Goal: Task Accomplishment & Management: Manage account settings

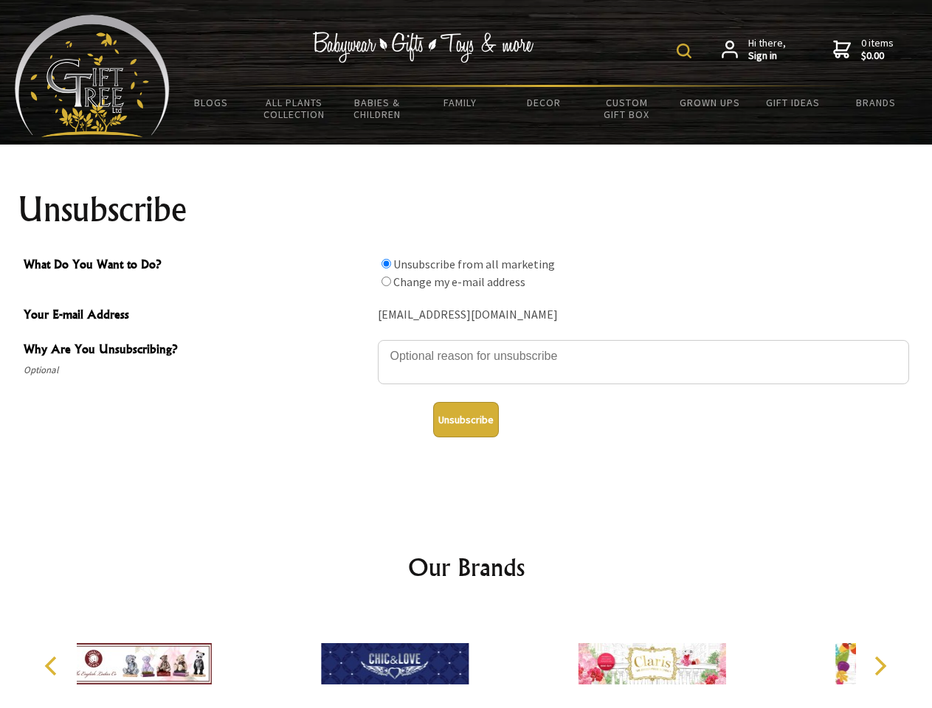
click at [686, 51] on img at bounding box center [683, 51] width 15 height 15
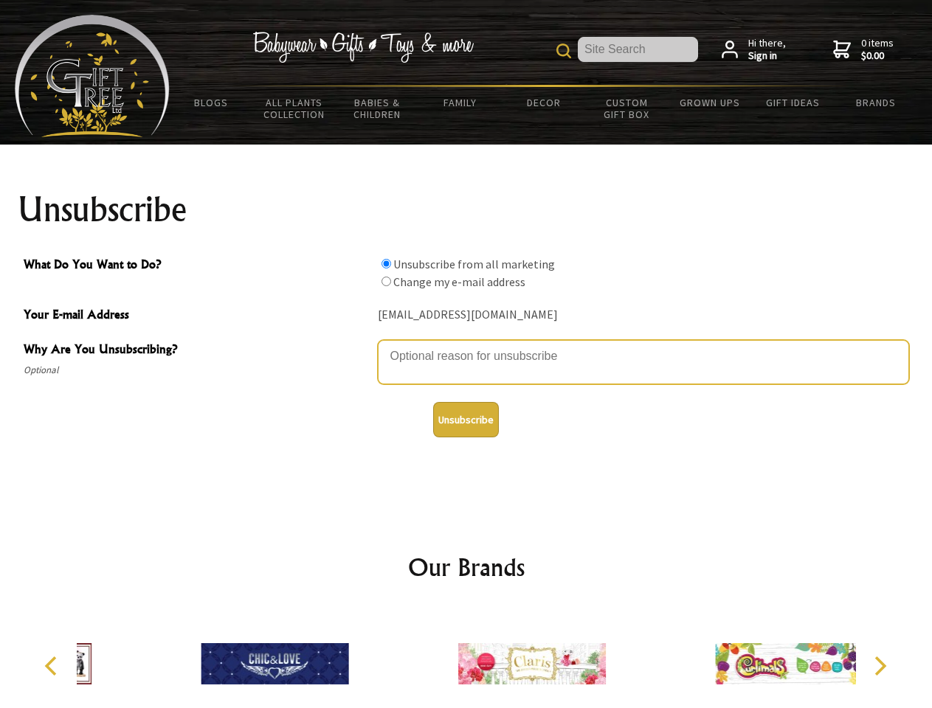
click at [466, 345] on textarea "Why Are You Unsubscribing?" at bounding box center [643, 362] width 531 height 44
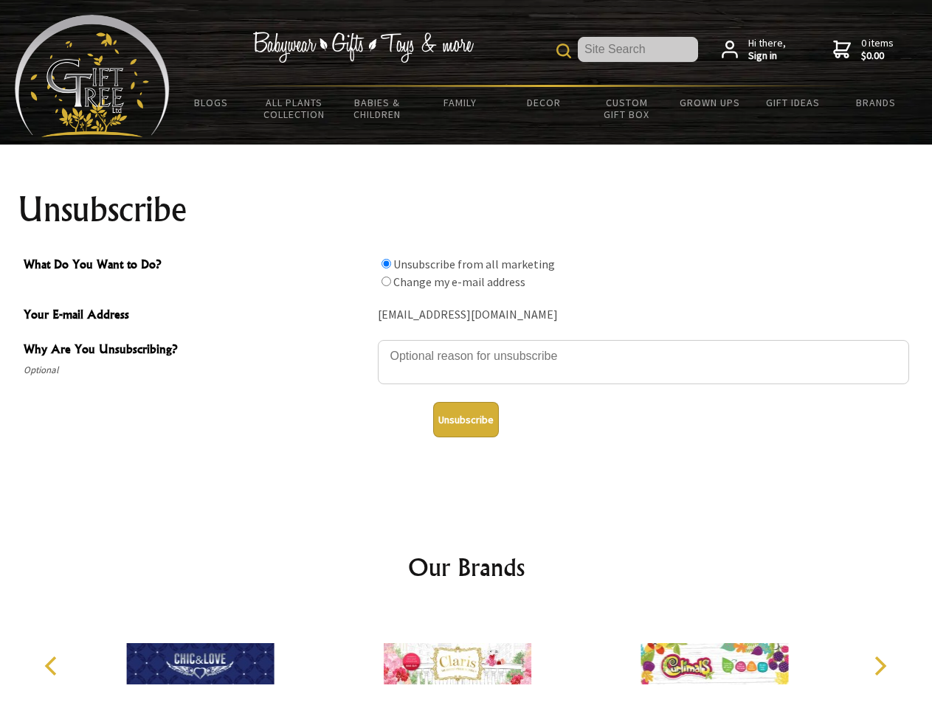
click at [386, 263] on input "What Do You Want to Do?" at bounding box center [386, 264] width 10 height 10
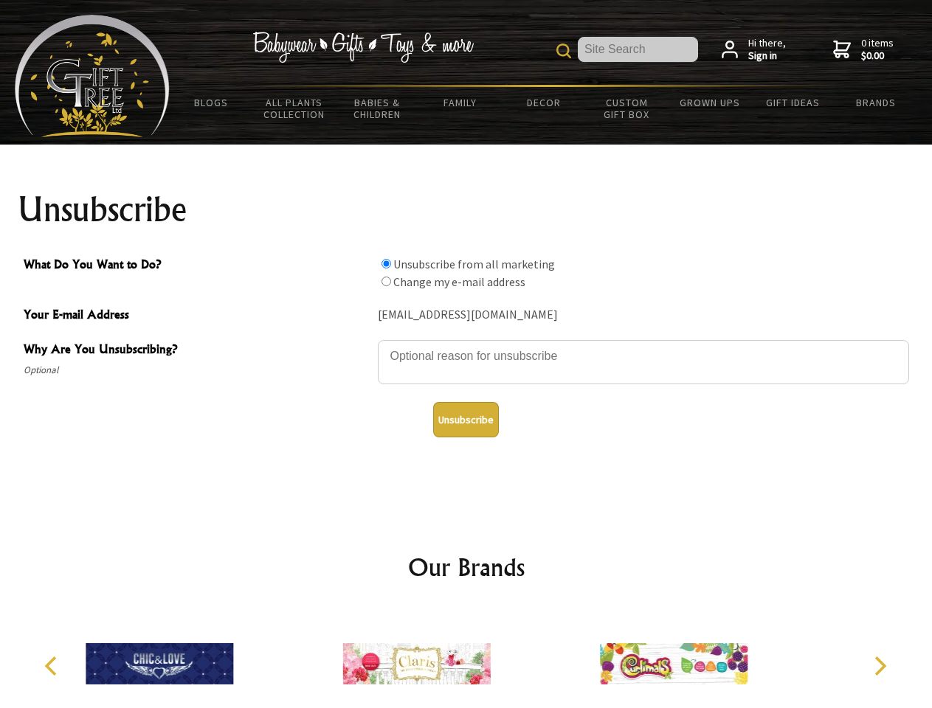
click at [386, 281] on input "What Do You Want to Do?" at bounding box center [386, 282] width 10 height 10
radio input "true"
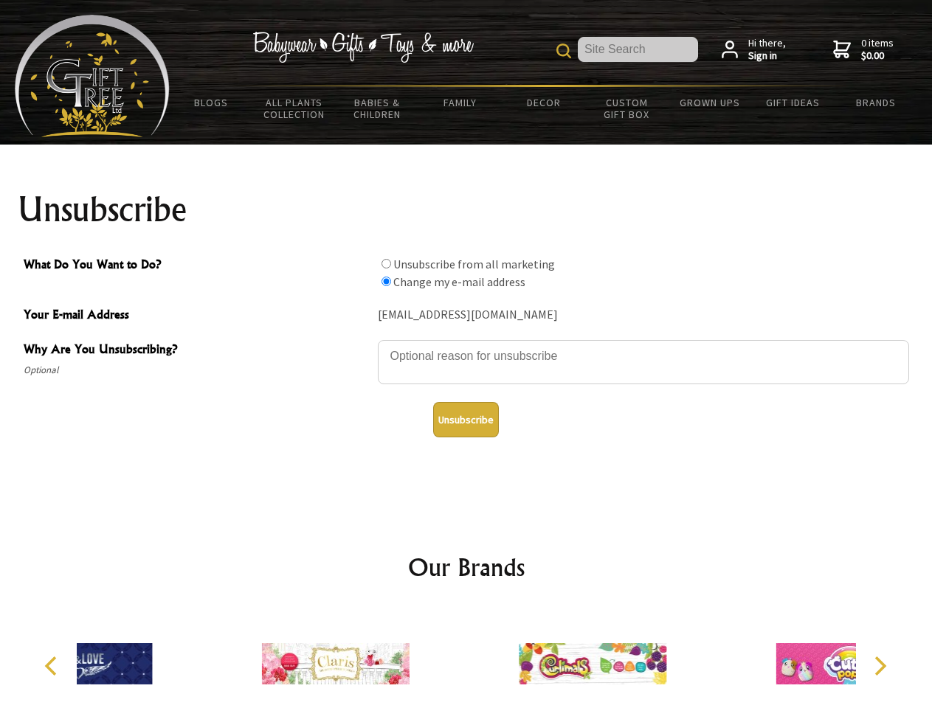
click at [465, 420] on button "Unsubscribe" at bounding box center [466, 419] width 66 height 35
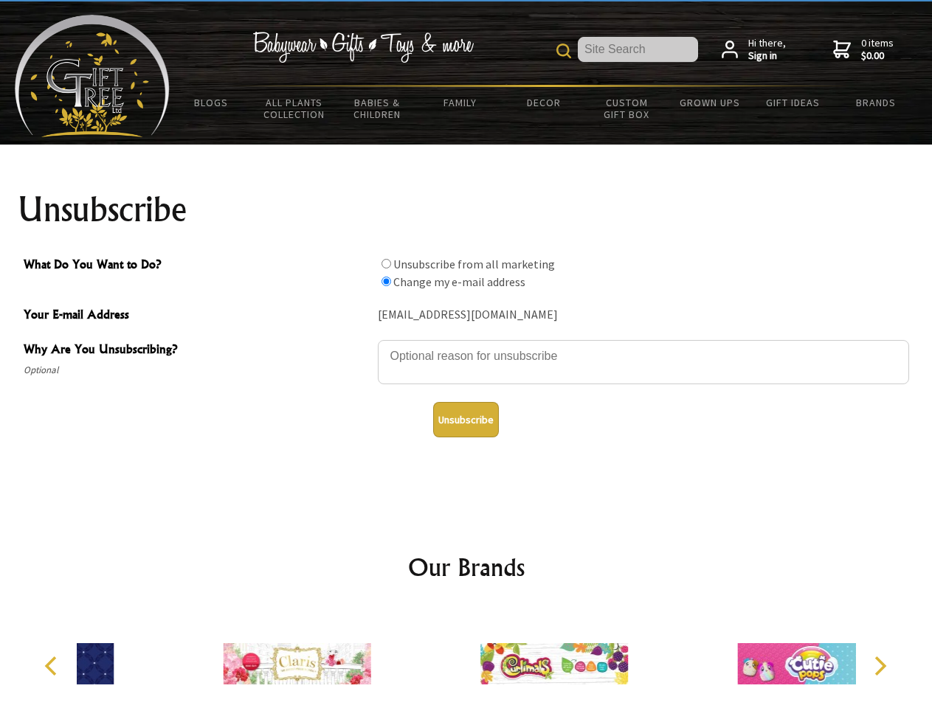
click at [466, 658] on div at bounding box center [554, 665] width 257 height 115
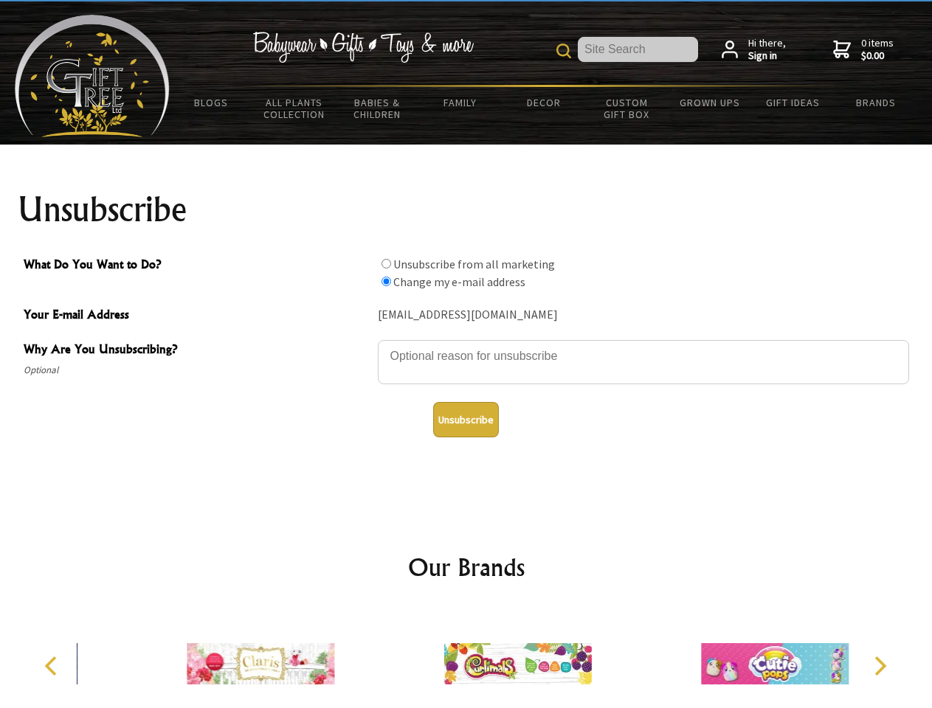
click at [53, 666] on icon "Previous" at bounding box center [52, 665] width 19 height 19
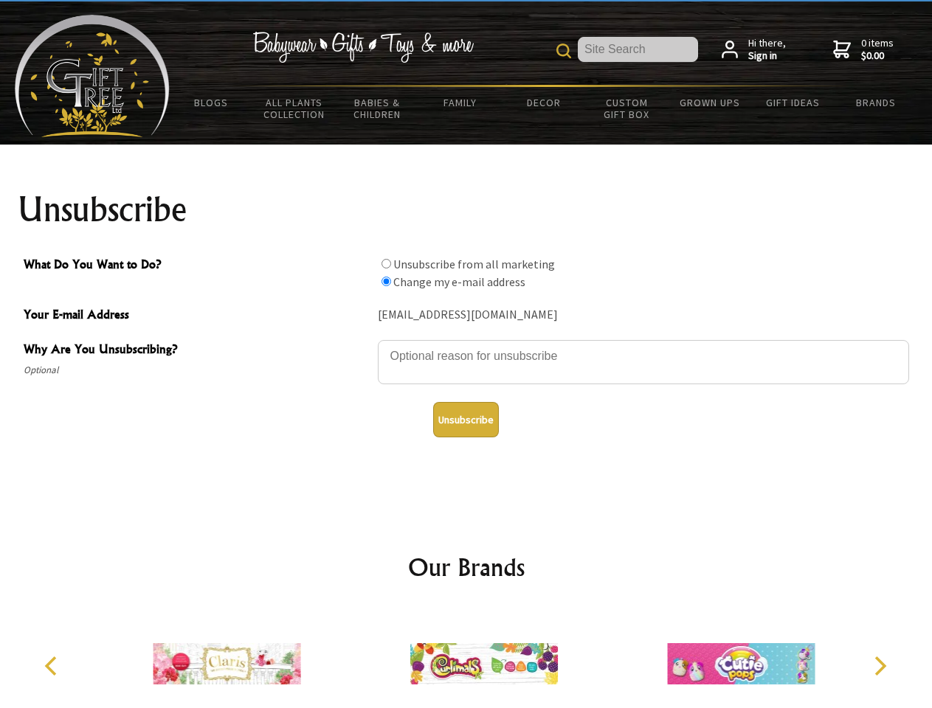
click at [879, 666] on icon "Next" at bounding box center [878, 665] width 19 height 19
